Goal: Communication & Community: Answer question/provide support

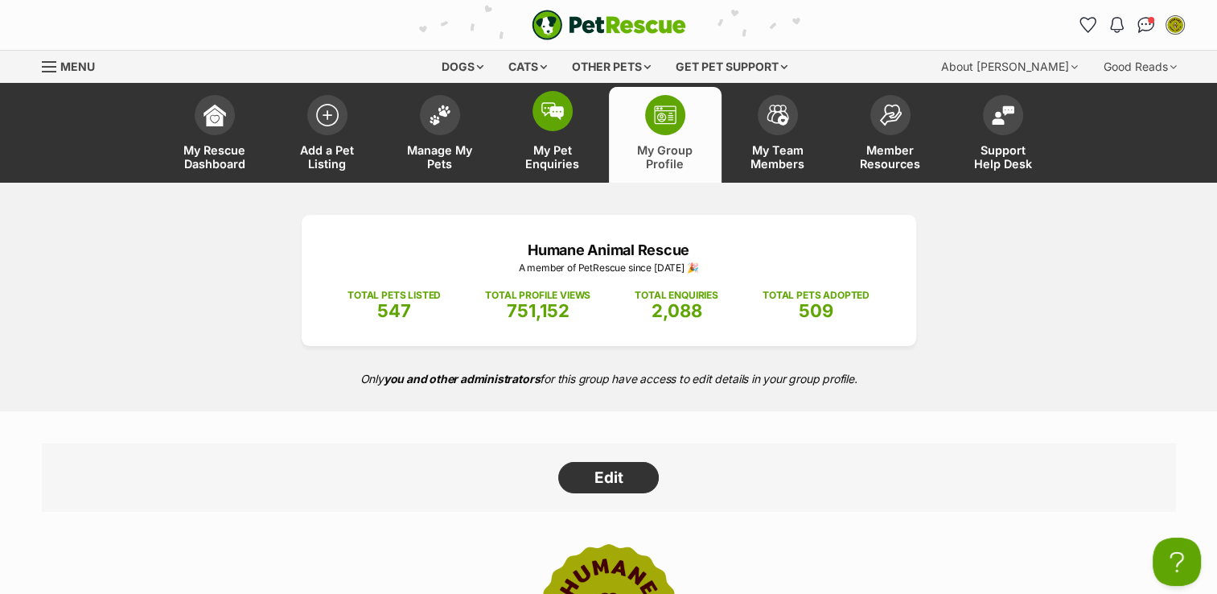
click at [528, 133] on link "My Pet Enquiries" at bounding box center [552, 135] width 113 height 96
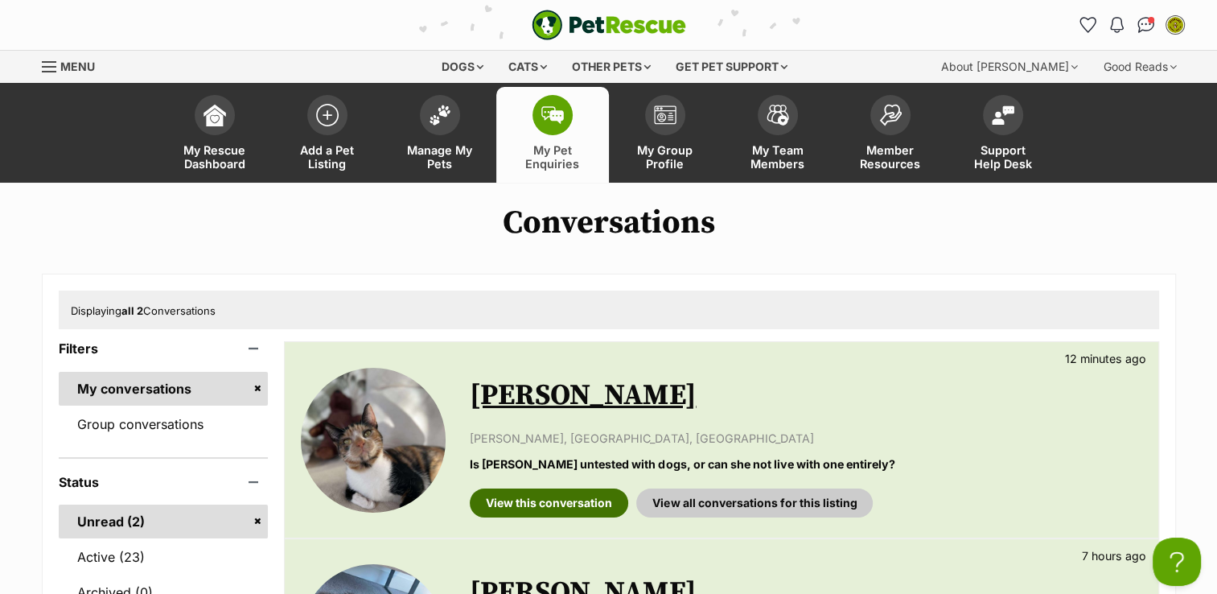
click at [576, 510] on link "View this conversation" at bounding box center [549, 502] width 158 height 29
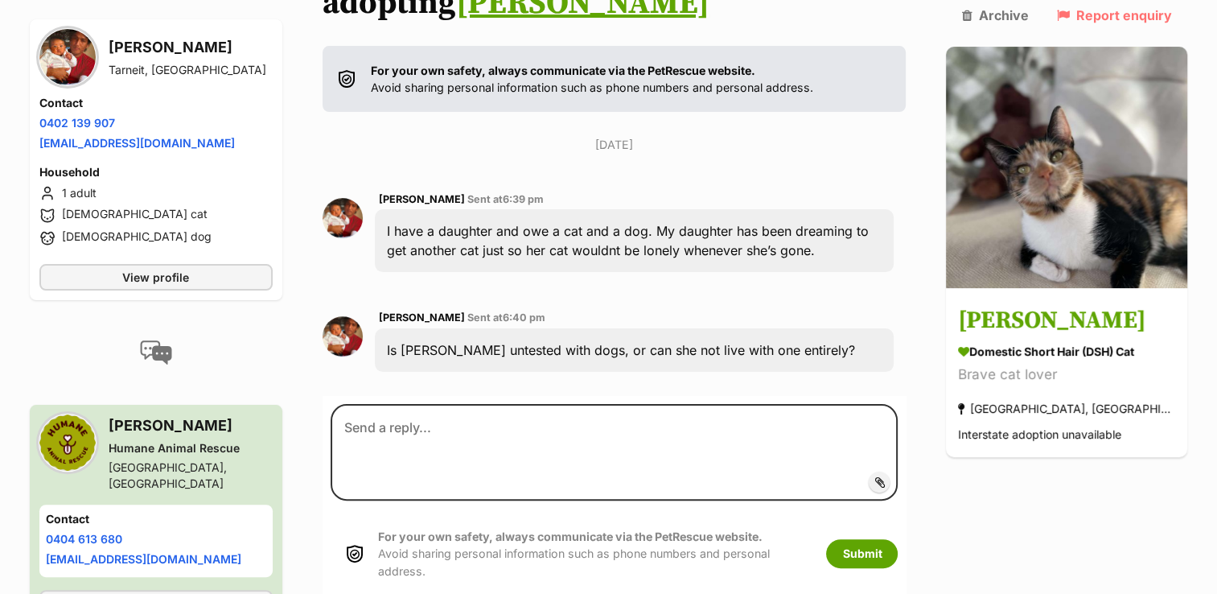
scroll to position [305, 0]
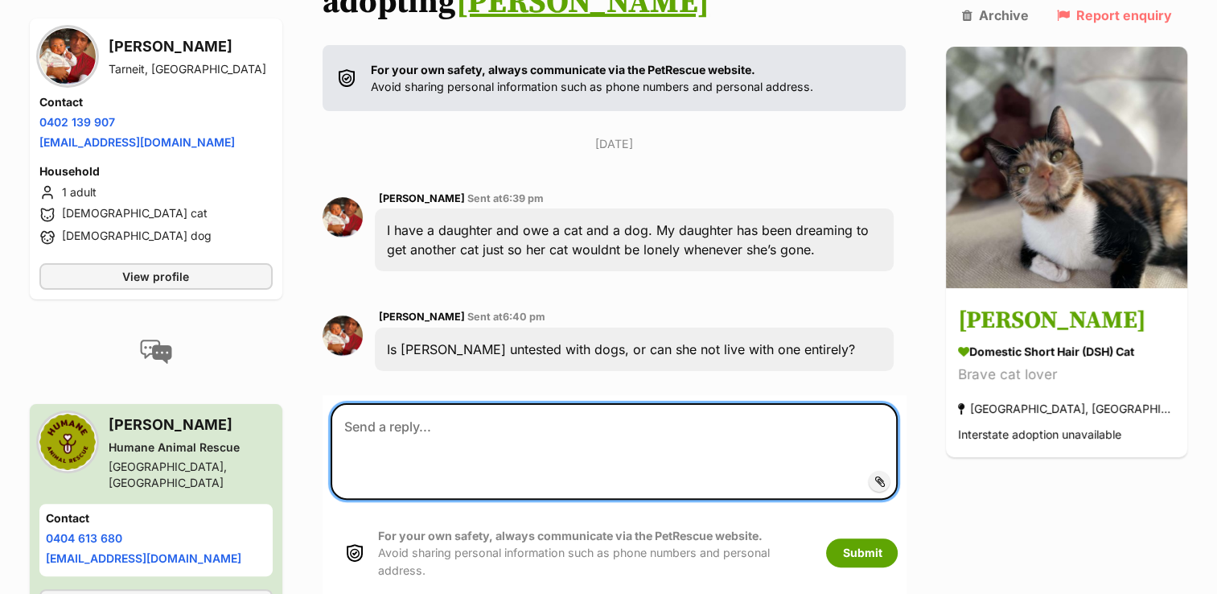
click at [615, 403] on textarea at bounding box center [615, 451] width 568 height 97
click at [541, 403] on textarea at bounding box center [615, 451] width 568 height 97
type textarea "G"
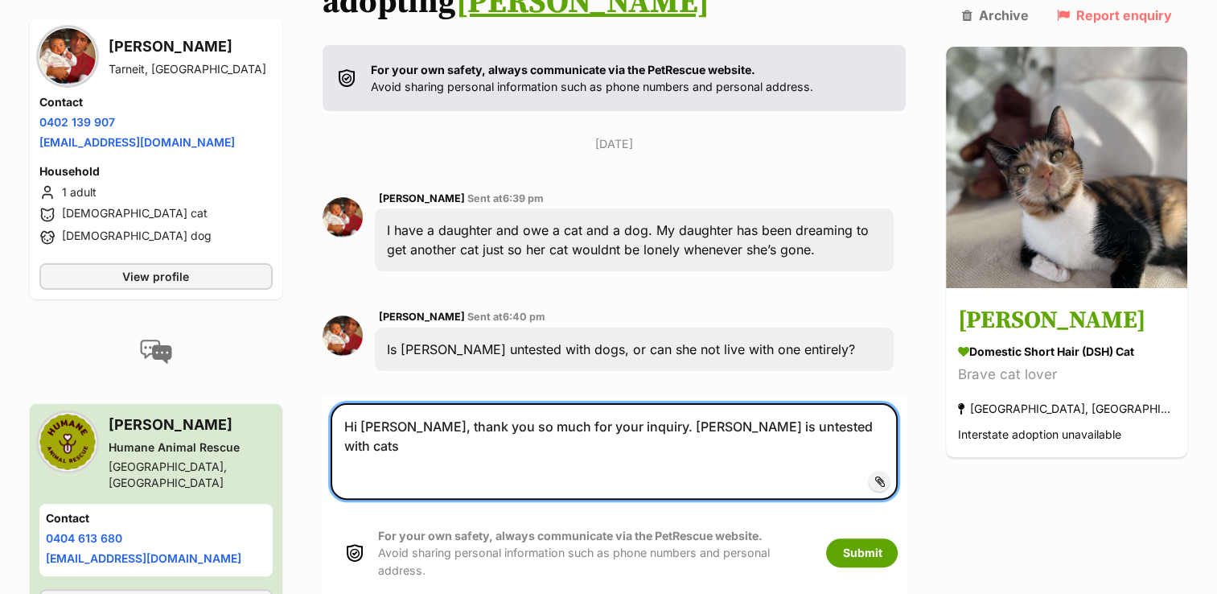
type textarea "Hi [PERSON_NAME], thank you so much for your inquiry. [PERSON_NAME] is untested…"
